Goal: Transaction & Acquisition: Subscribe to service/newsletter

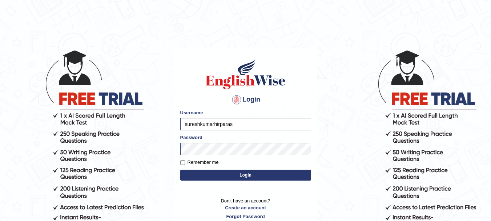
type input "sureshkumarhirpara"
click at [200, 164] on label "Remember me" at bounding box center [199, 162] width 39 height 7
click at [185, 164] on input "Remember me" at bounding box center [182, 162] width 5 height 5
checkbox input "true"
click at [205, 175] on button "Login" at bounding box center [245, 174] width 131 height 11
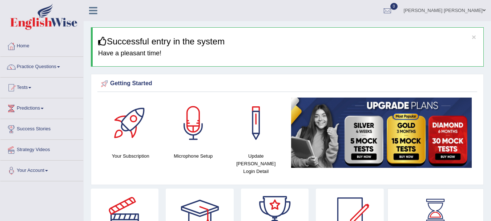
click at [45, 170] on link "Your Account" at bounding box center [41, 169] width 83 height 18
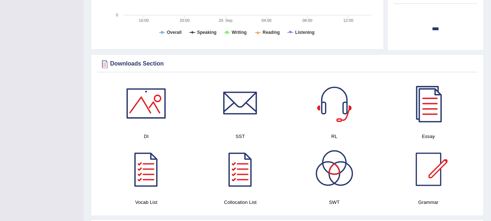
scroll to position [370, 0]
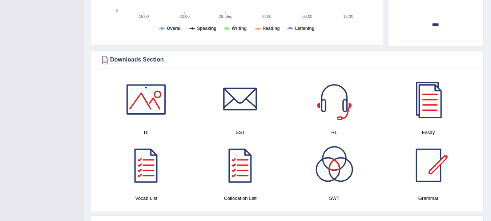
click at [336, 90] on div at bounding box center [334, 99] width 51 height 51
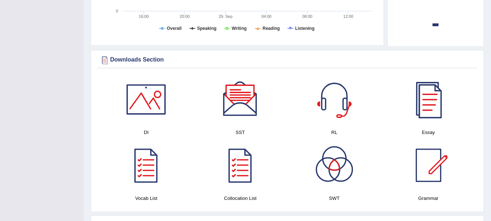
click at [432, 93] on div at bounding box center [428, 99] width 51 height 51
click at [154, 169] on div at bounding box center [146, 165] width 51 height 51
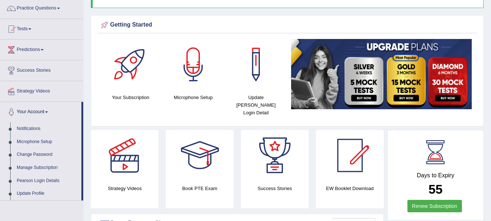
scroll to position [64, 0]
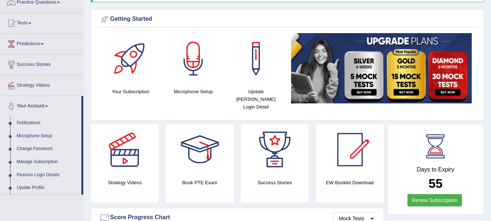
click at [119, 149] on div at bounding box center [124, 149] width 51 height 51
